Goal: Transaction & Acquisition: Subscribe to service/newsletter

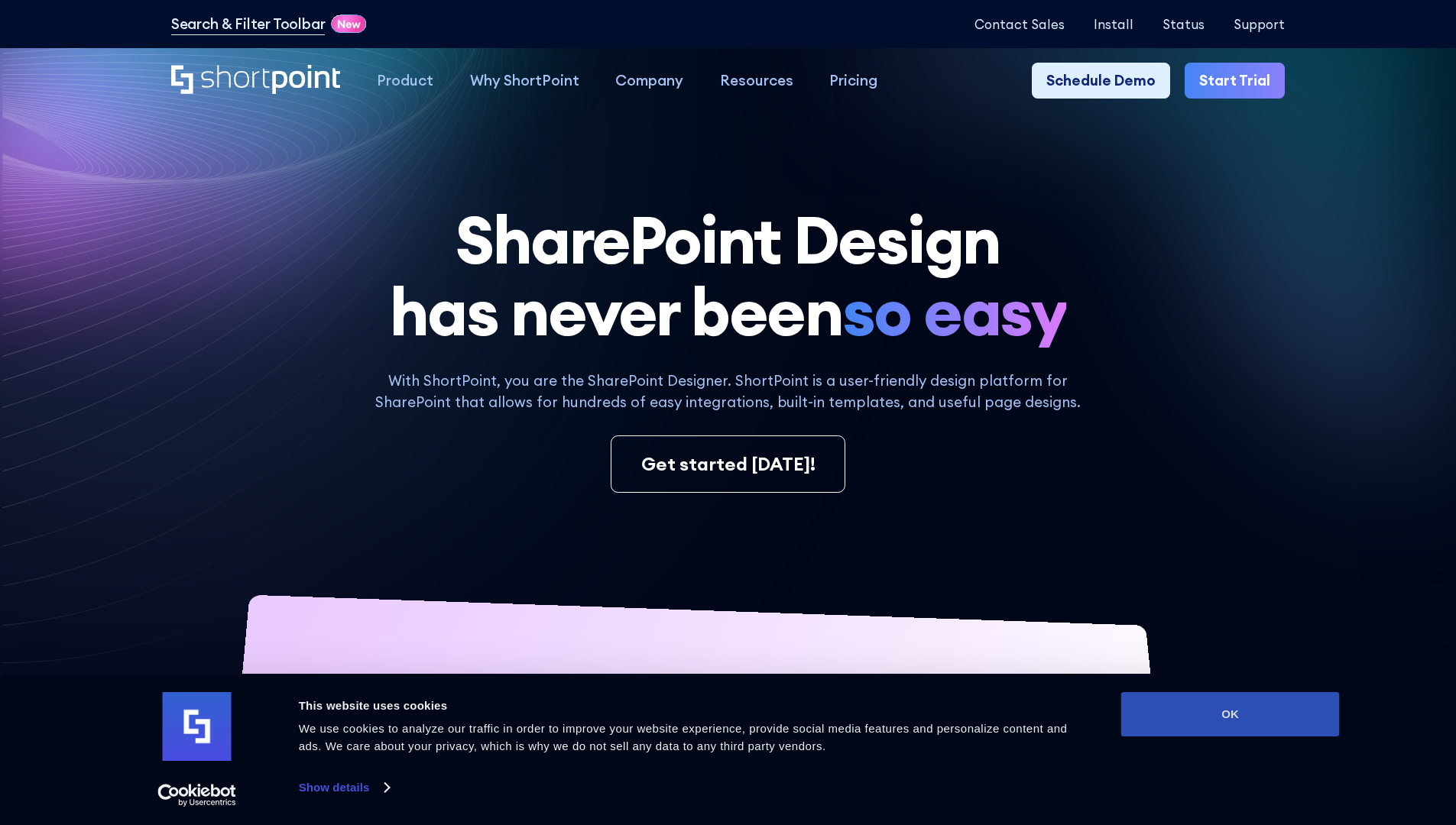
click at [1230, 715] on button "OK" at bounding box center [1230, 714] width 218 height 44
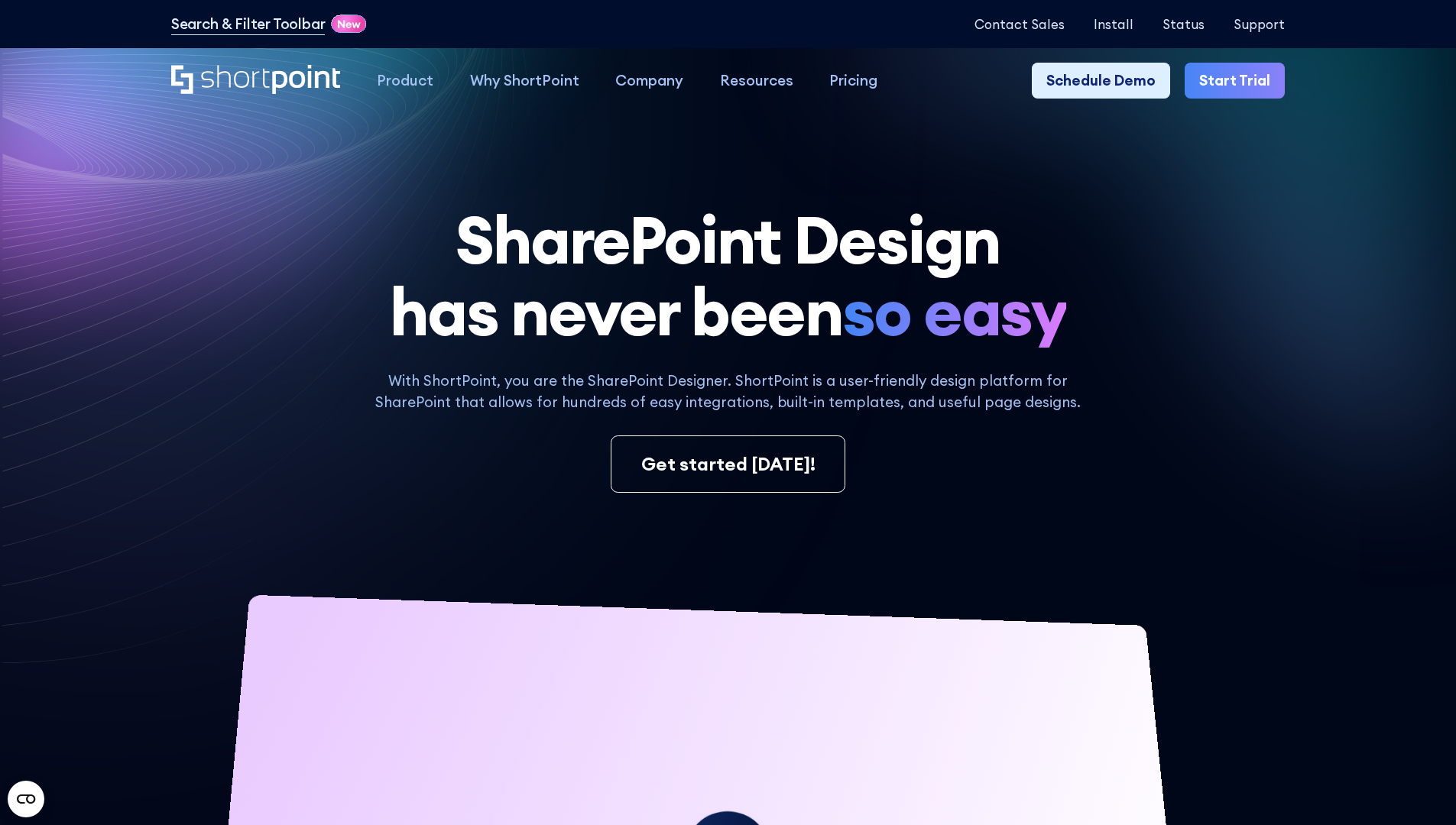
click at [1240, 81] on link "Start Trial" at bounding box center [1235, 81] width 100 height 37
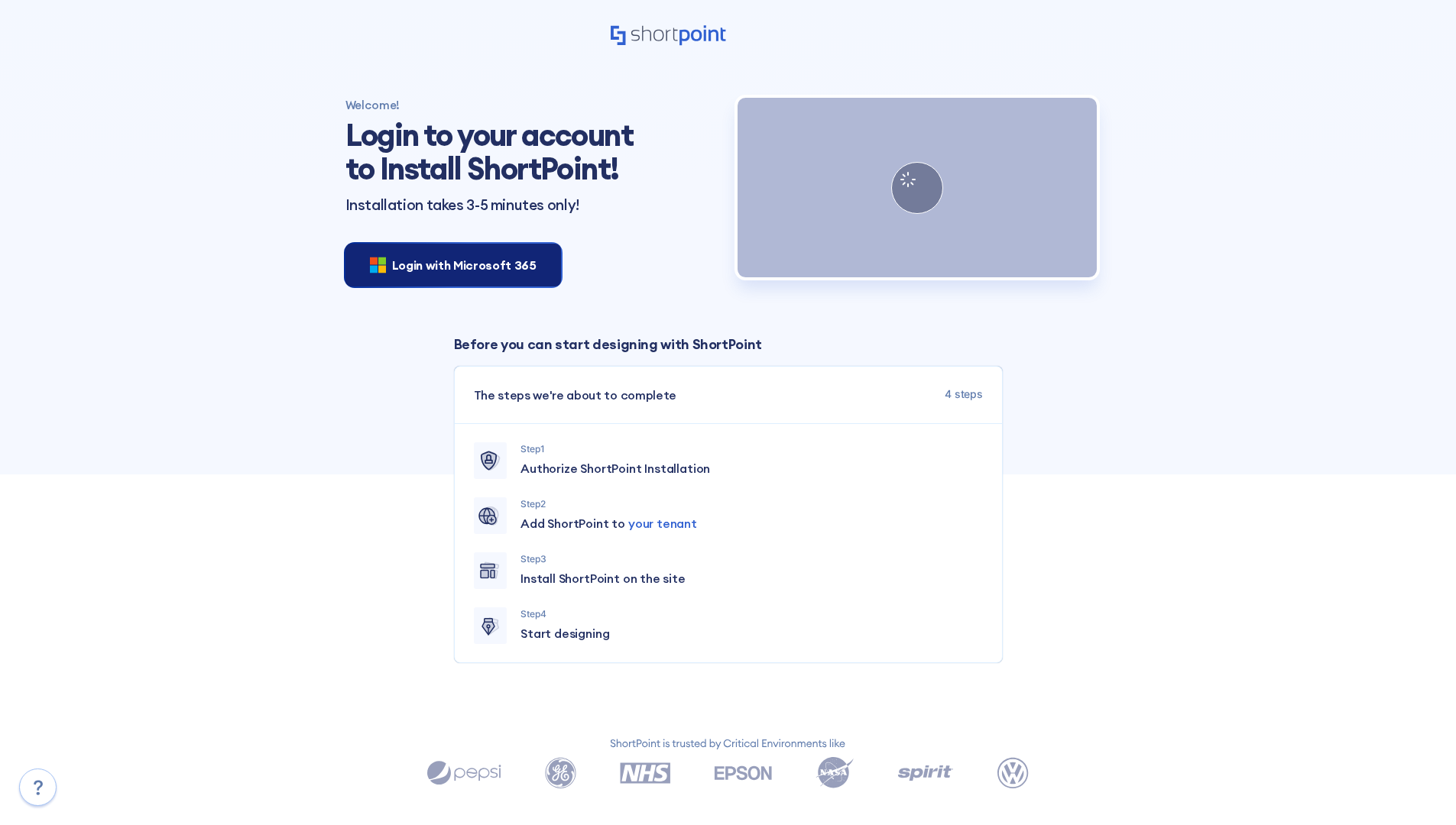
click at [449, 265] on span "Login with Microsoft 365" at bounding box center [465, 265] width 145 height 18
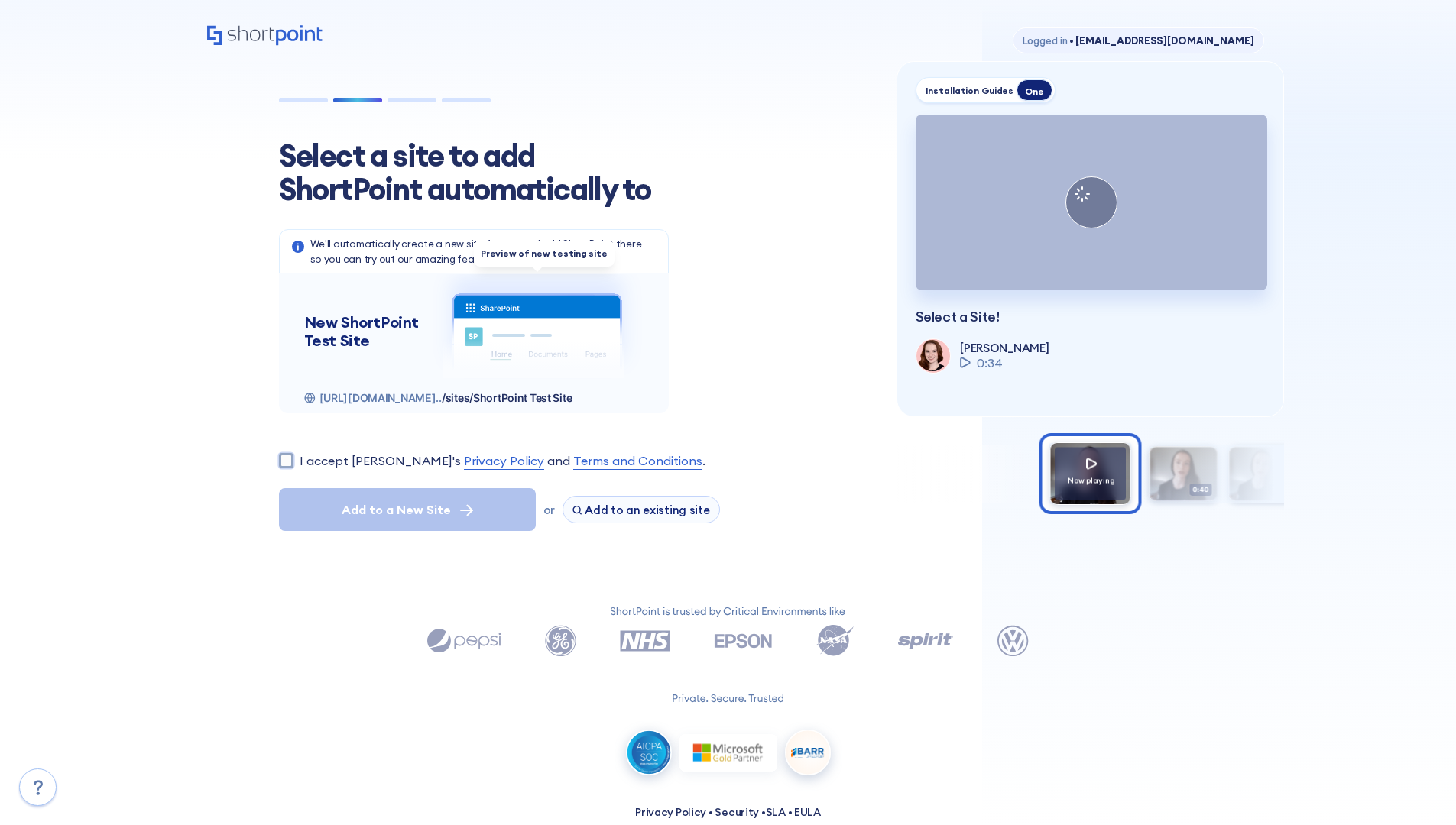
click at [286, 460] on input "I accept ShortPoint's Privacy Policy and Terms and Conditions ." at bounding box center [286, 460] width 15 height 15
checkbox input "true"
click at [407, 509] on span "Add to a New Site" at bounding box center [396, 509] width 110 height 18
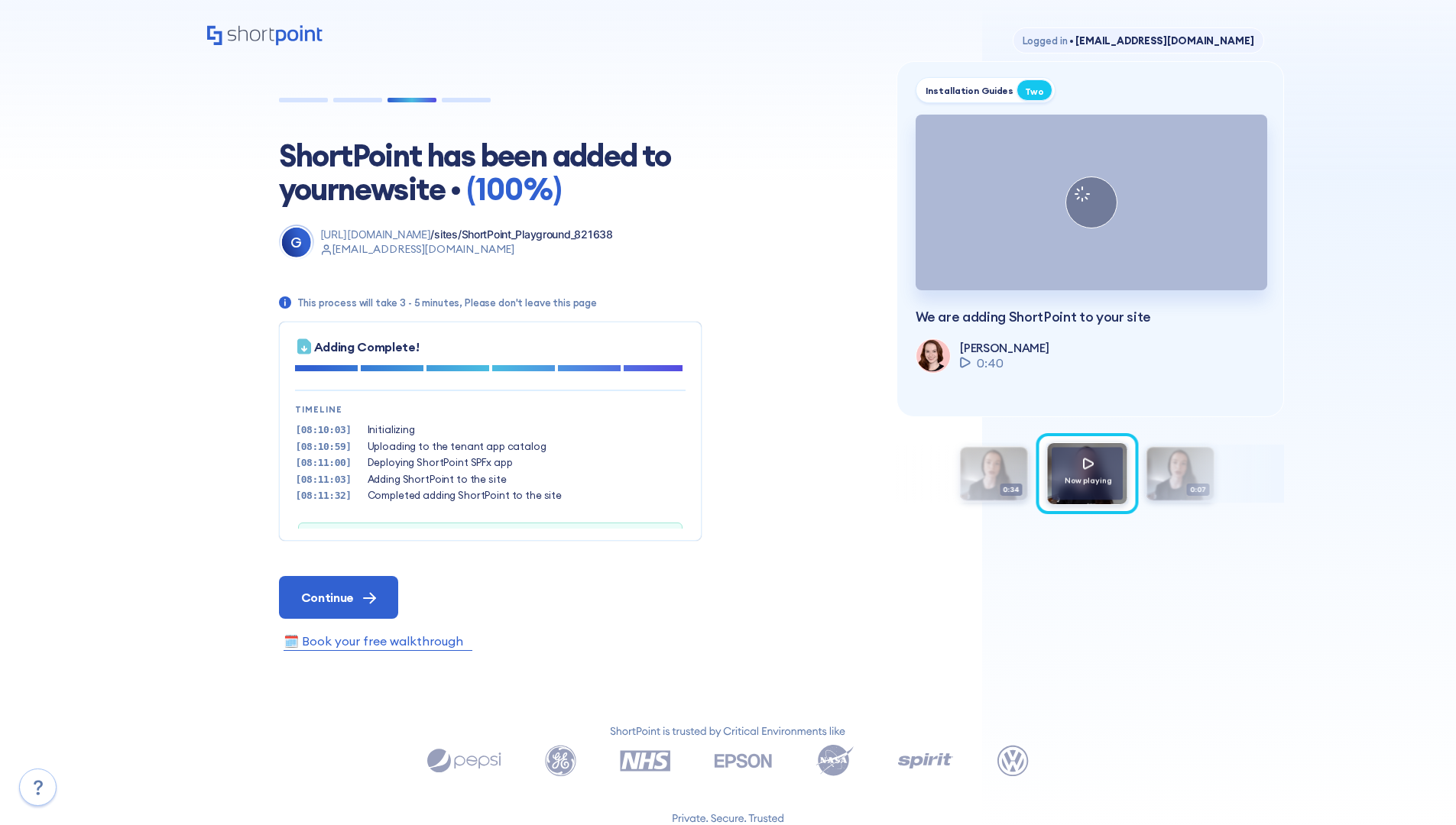
scroll to position [47, 0]
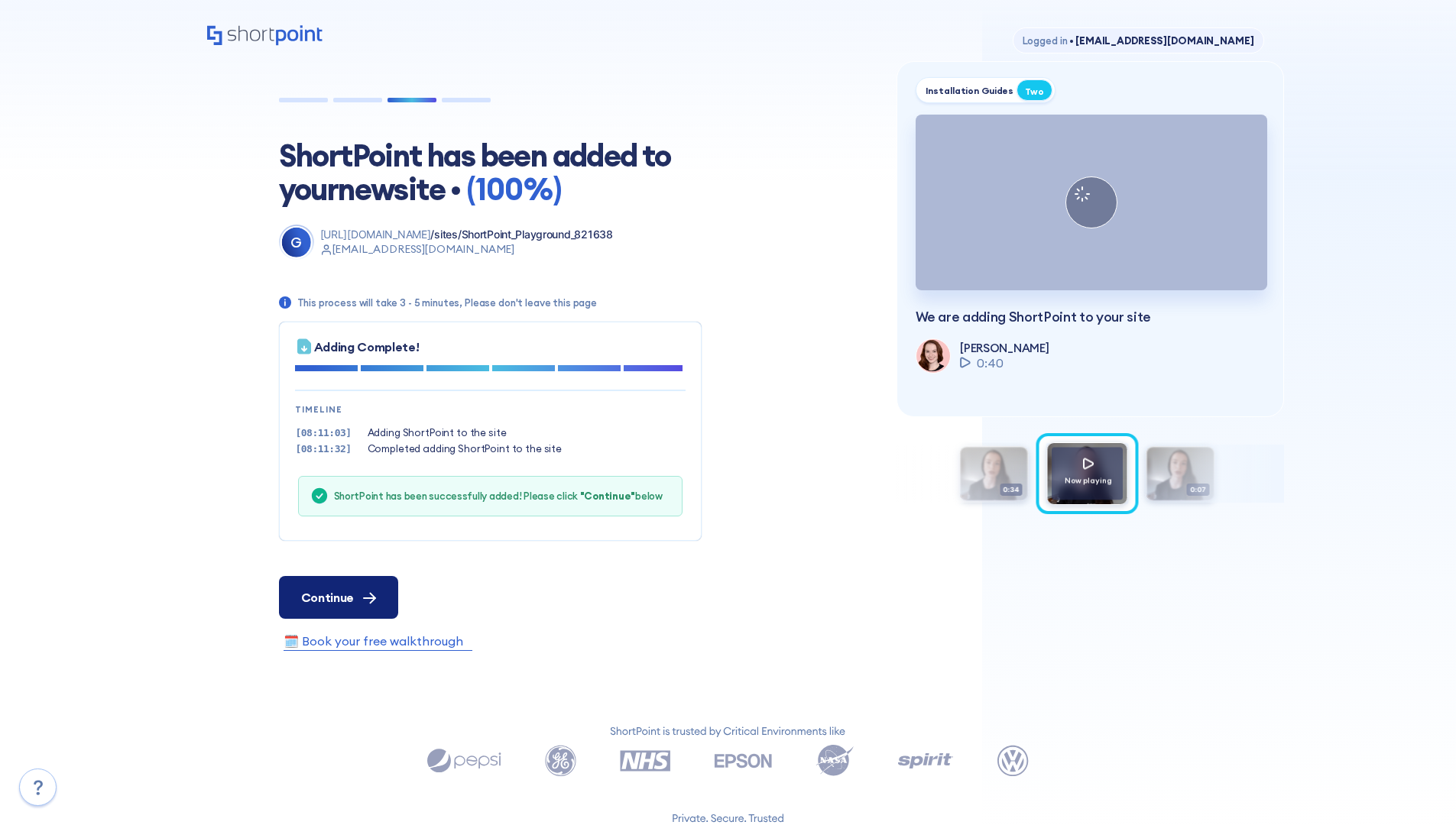
click at [338, 597] on span "Continue" at bounding box center [327, 597] width 53 height 18
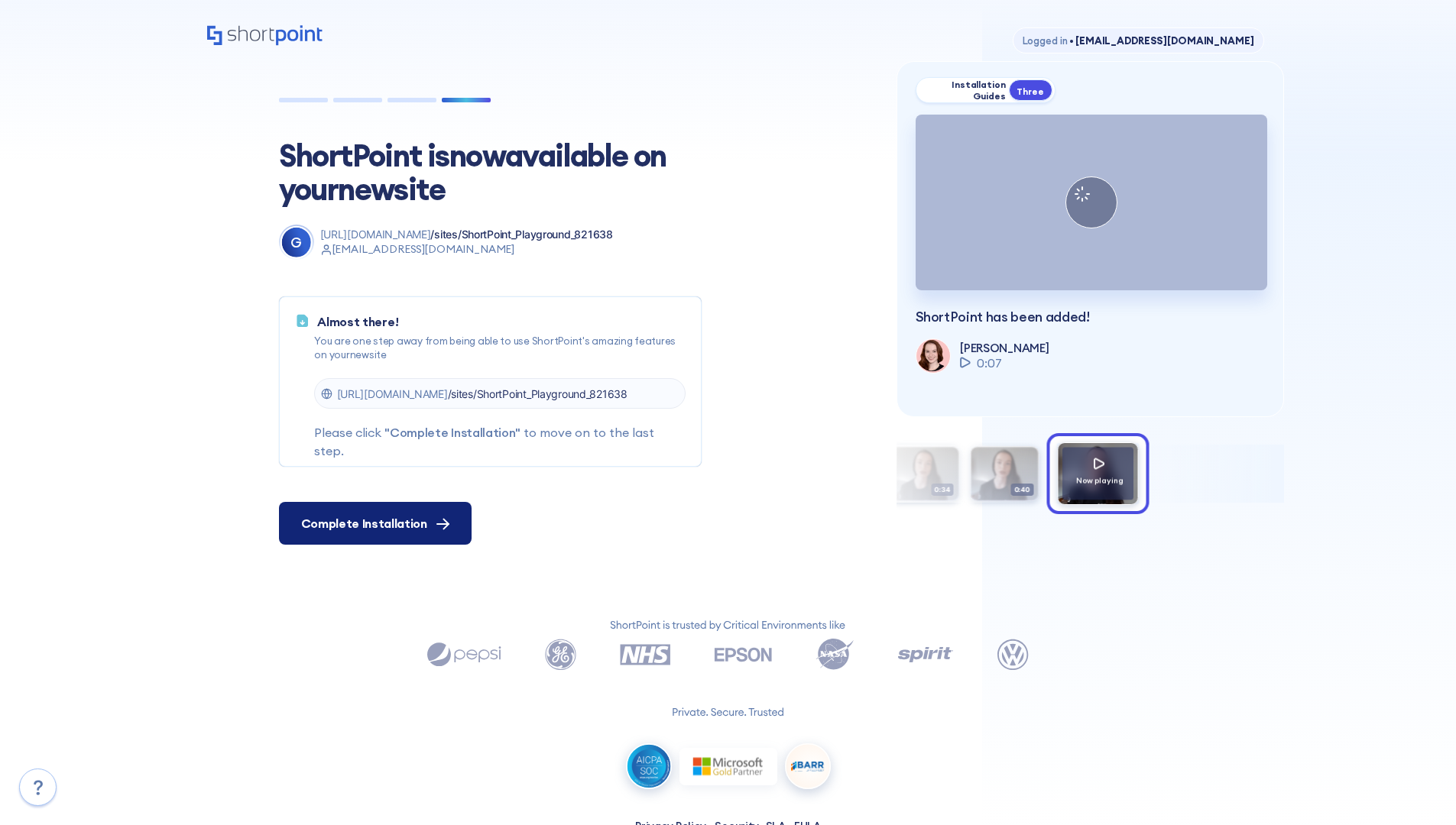
click at [373, 523] on span "Complete Installation" at bounding box center [364, 522] width 126 height 18
